Goal: Check status: Check status

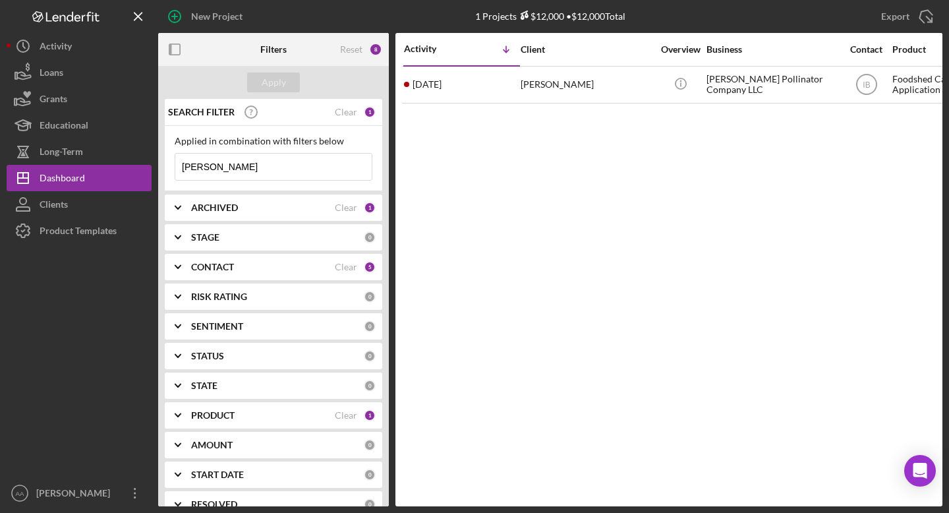
click at [264, 202] on div "ARCHIVED" at bounding box center [263, 207] width 144 height 11
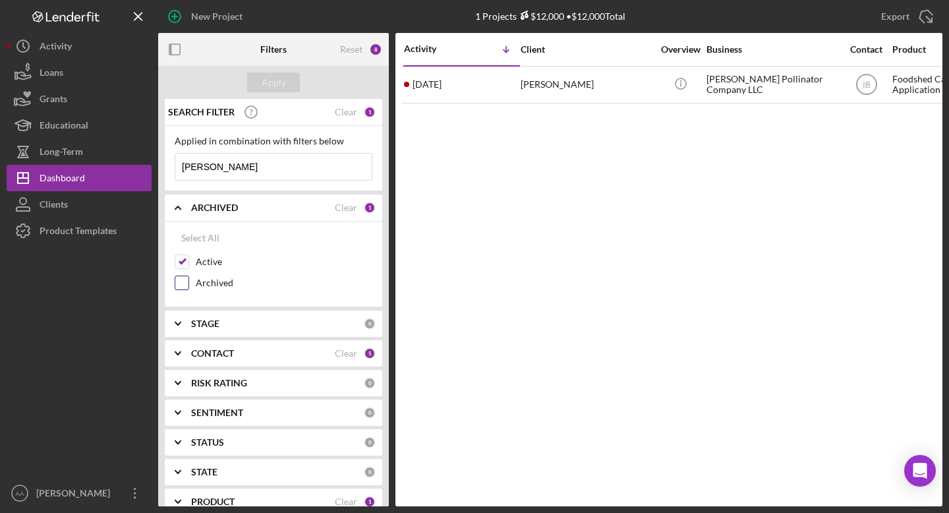
click at [179, 276] on div at bounding box center [182, 283] width 15 height 15
click at [183, 290] on div "Archived" at bounding box center [274, 286] width 198 height 21
click at [183, 279] on input "Archived" at bounding box center [181, 282] width 13 height 13
checkbox input "true"
click at [249, 158] on input "[PERSON_NAME]" at bounding box center [273, 167] width 196 height 26
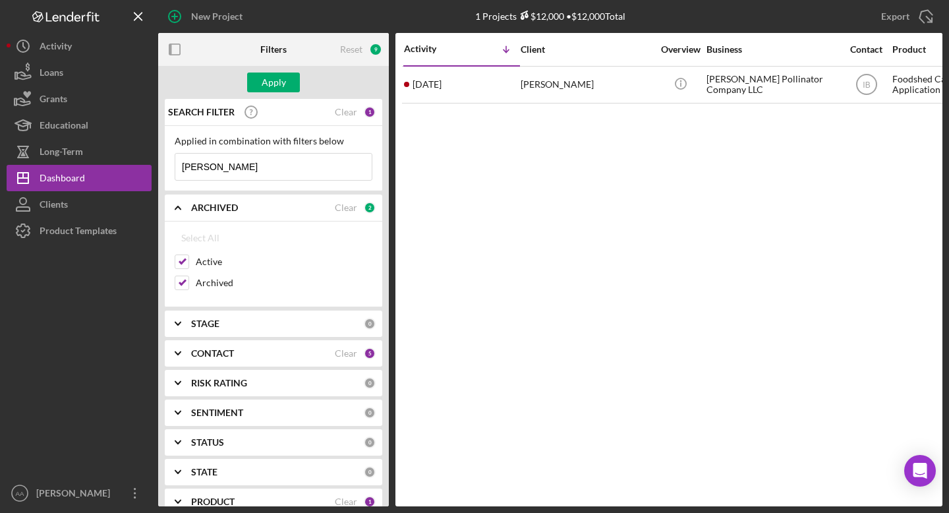
click at [249, 158] on input "[PERSON_NAME]" at bounding box center [273, 167] width 196 height 26
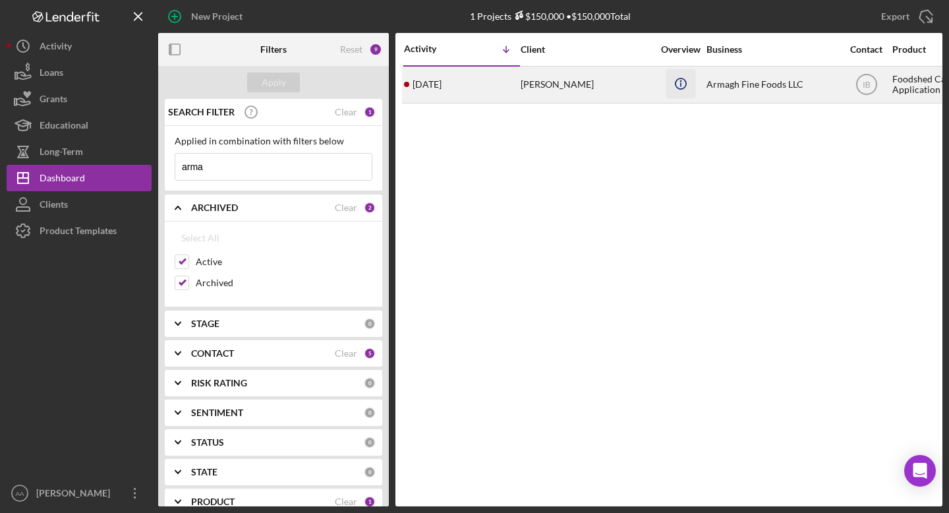
type input "arma"
click at [681, 76] on icon "Icon/Info" at bounding box center [681, 84] width 30 height 30
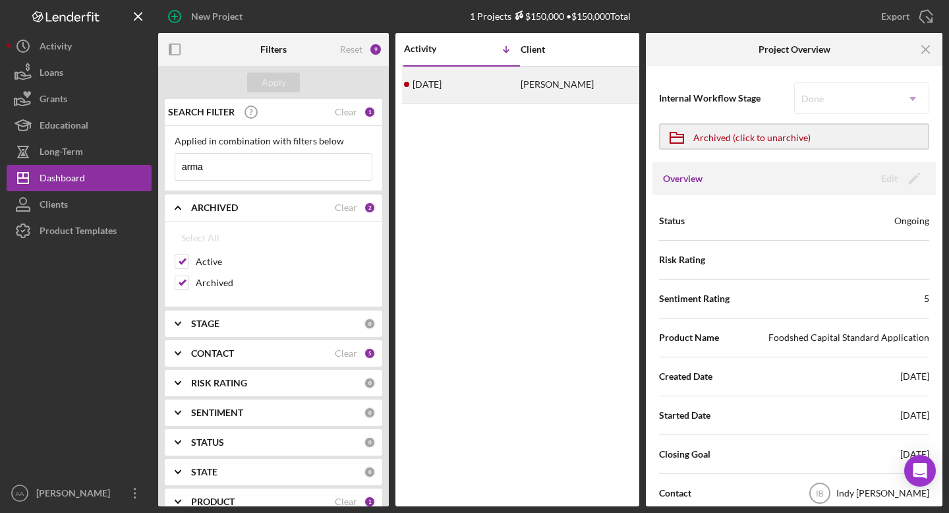
click at [492, 84] on div "[DATE] [PERSON_NAME]" at bounding box center [461, 84] width 115 height 35
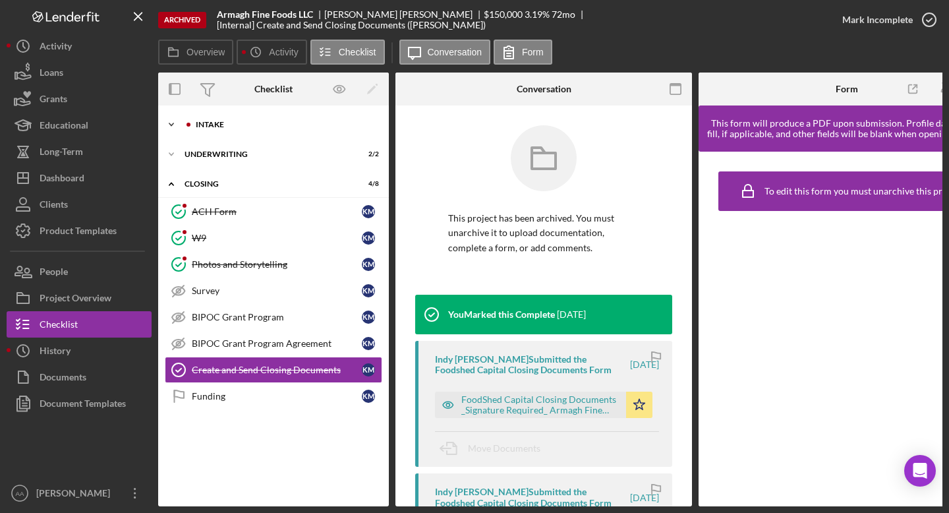
click at [277, 121] on div "Intake" at bounding box center [284, 125] width 177 height 8
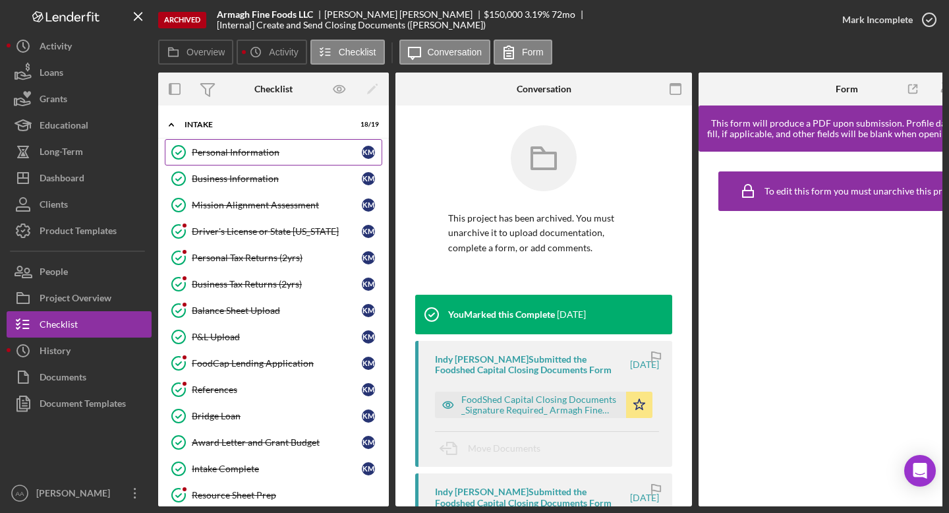
click at [265, 161] on link "Personal Information Personal Information K M" at bounding box center [274, 152] width 218 height 26
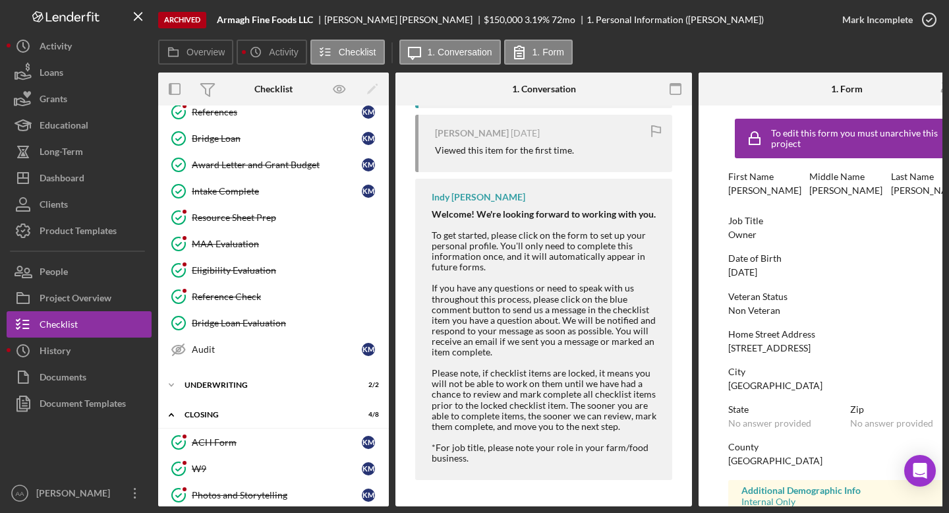
scroll to position [429, 0]
